Goal: Find specific page/section: Find specific page/section

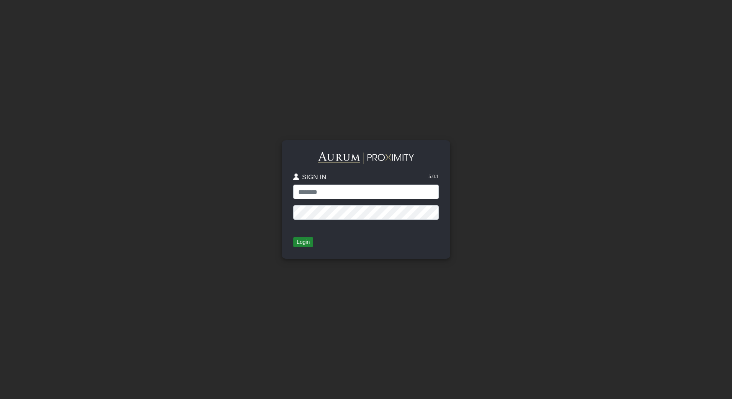
type input "**********"
click at [297, 238] on button "Login" at bounding box center [303, 242] width 20 height 11
